Goal: Task Accomplishment & Management: Manage account settings

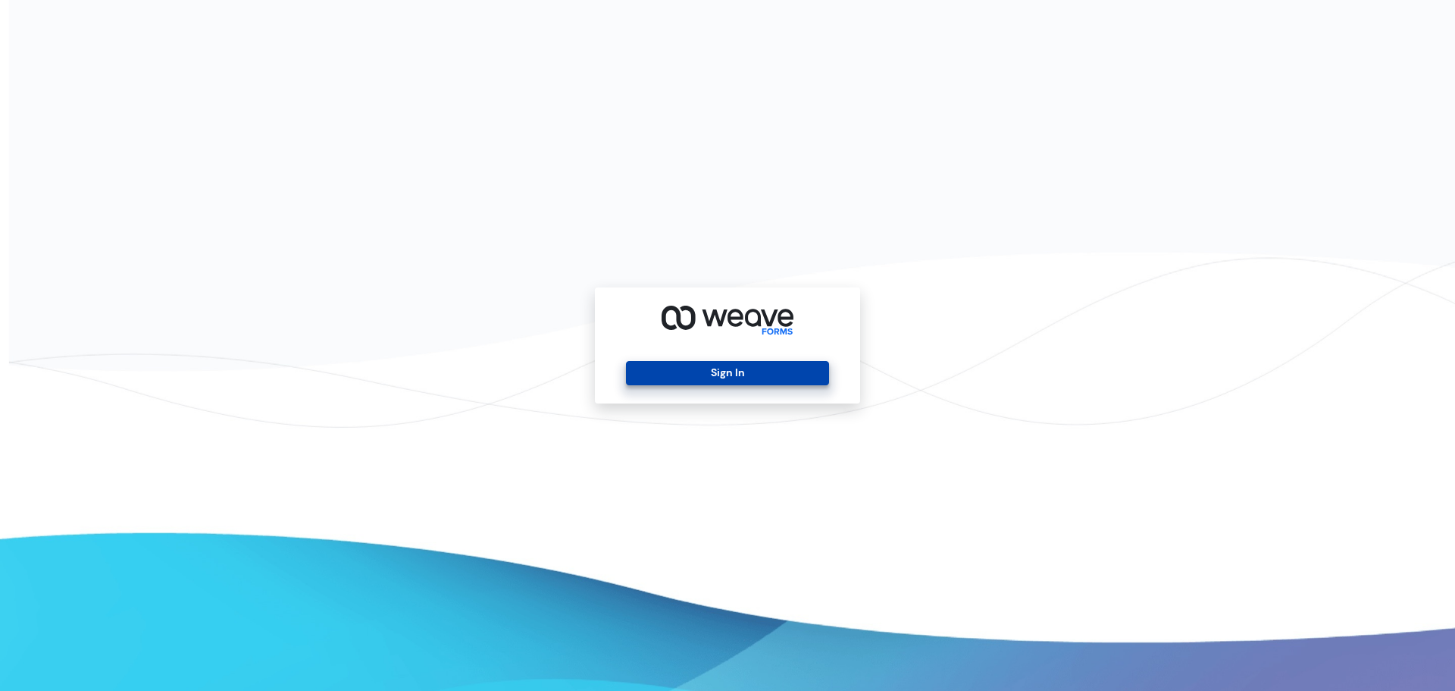
click at [725, 371] on button "Sign In" at bounding box center [727, 373] width 202 height 24
click at [743, 375] on button "Sign In" at bounding box center [727, 373] width 202 height 24
